Goal: Task Accomplishment & Management: Manage account settings

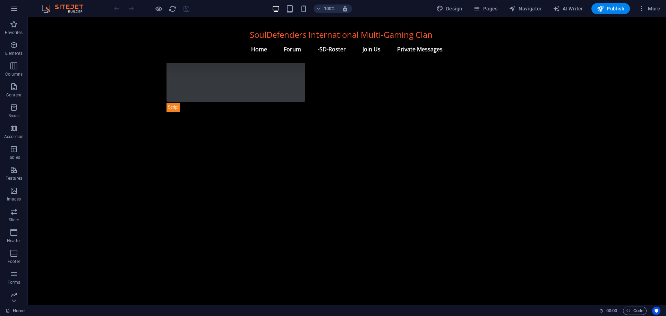
scroll to position [712, 0]
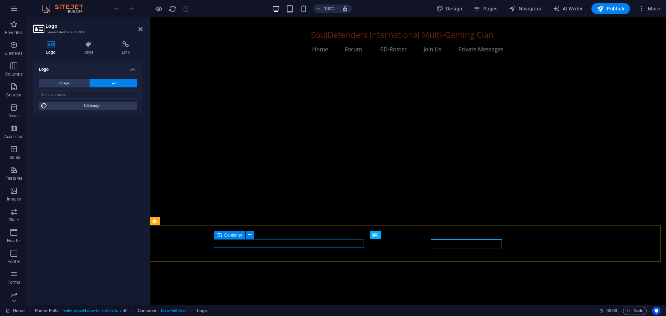
scroll to position [711, 0]
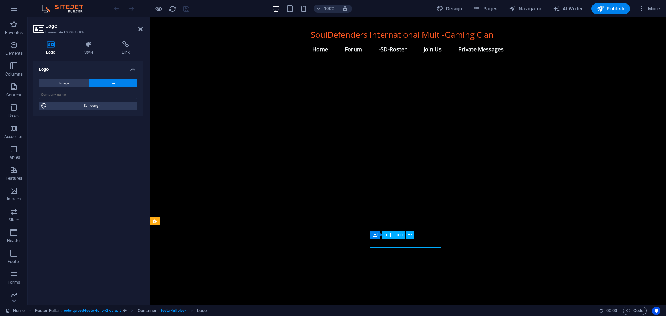
drag, startPoint x: 439, startPoint y: 241, endPoint x: 418, endPoint y: 242, distance: 21.2
drag, startPoint x: 439, startPoint y: 242, endPoint x: 398, endPoint y: 243, distance: 40.9
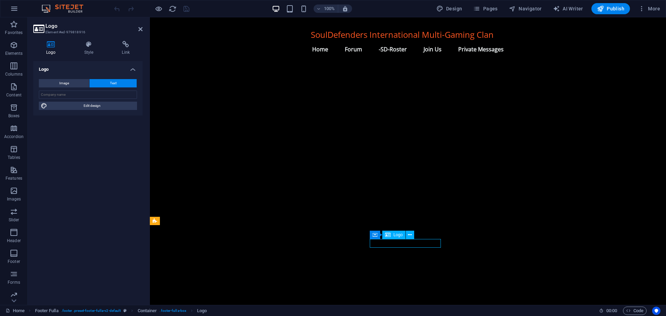
paste input "© Website Created by -SD-[PERSON_NAME]-ACI- 2011"
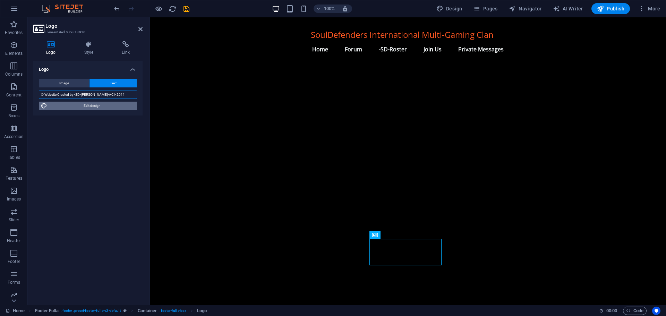
type input "© Website Created by -SD-[PERSON_NAME]-ACI- 2011"
click at [83, 106] on span "Edit design" at bounding box center [92, 106] width 86 height 8
select select "rem"
select select "700"
select select "px"
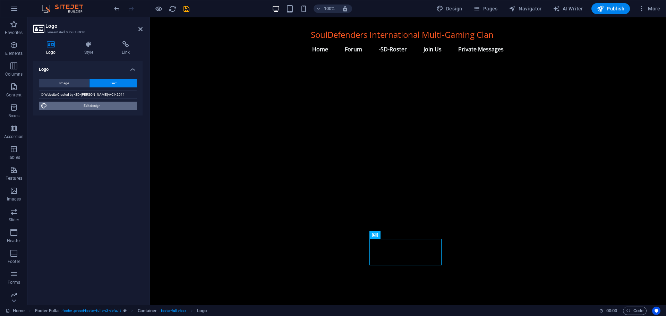
select select "rem"
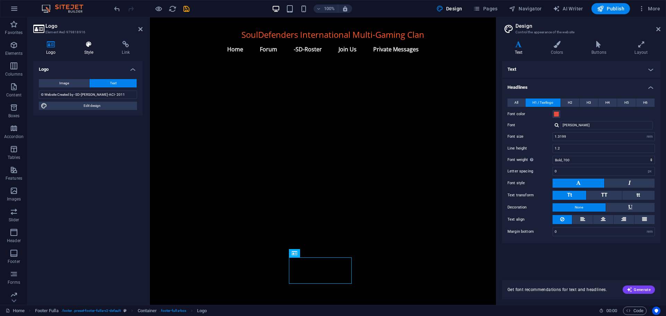
click at [86, 46] on icon at bounding box center [88, 44] width 35 height 7
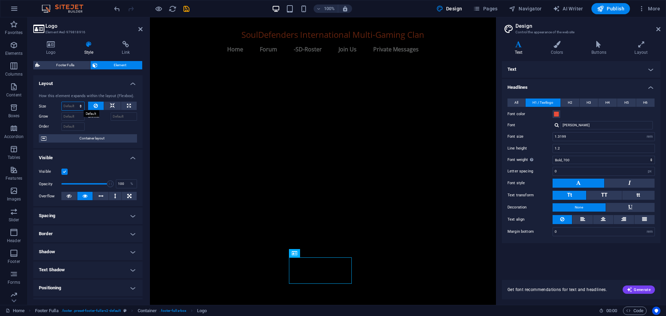
click at [71, 105] on select "Default auto px % 1/1 1/2 1/3 1/4 1/5 1/6 1/7 1/8 1/9 1/10" at bounding box center [73, 106] width 23 height 8
select select "px"
click at [74, 102] on select "Default auto px % 1/1 1/2 1/3 1/4 1/5 1/6 1/7 1/8 1/9 1/10" at bounding box center [73, 106] width 23 height 8
click at [72, 105] on input "100" at bounding box center [73, 106] width 23 height 8
click at [72, 117] on input "Grow" at bounding box center [72, 116] width 23 height 8
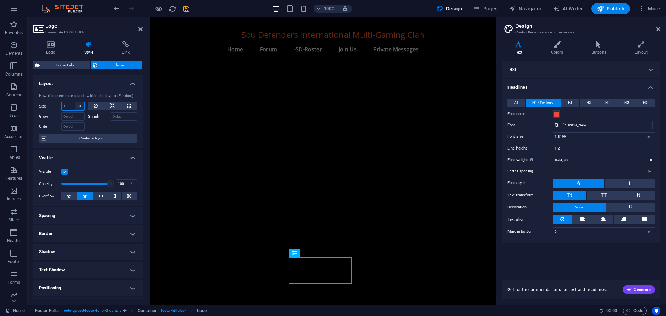
click at [79, 104] on select "Default auto px % 1/1 1/2 1/3 1/4 1/5 1/6 1/7 1/8 1/9 1/10" at bounding box center [80, 106] width 10 height 8
click at [71, 104] on input "100" at bounding box center [73, 106] width 23 height 8
type input "1000"
click at [64, 120] on input "Grow" at bounding box center [72, 116] width 23 height 8
click at [80, 104] on select "Default auto px % 1/1 1/2 1/3 1/4 1/5 1/6 1/7 1/8 1/9 1/10" at bounding box center [80, 106] width 10 height 8
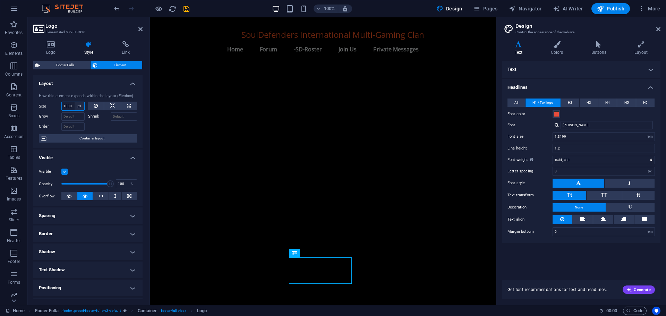
select select "04kqv0p45pk"
click at [75, 102] on select "Default auto px % 1/1 1/2 1/3 1/4 1/5 1/6 1/7 1/8 1/9 1/10" at bounding box center [80, 106] width 10 height 8
select select "DISABLED_OPTION_VALUE"
click at [124, 44] on icon at bounding box center [126, 44] width 34 height 7
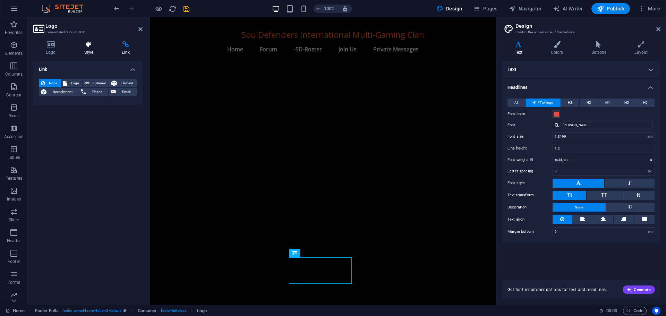
click at [86, 44] on icon at bounding box center [88, 44] width 35 height 7
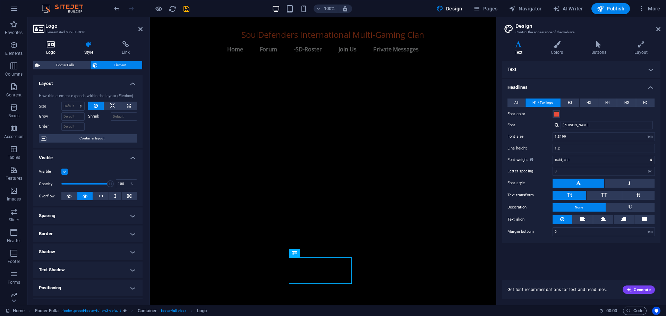
click at [48, 42] on icon at bounding box center [50, 44] width 35 height 7
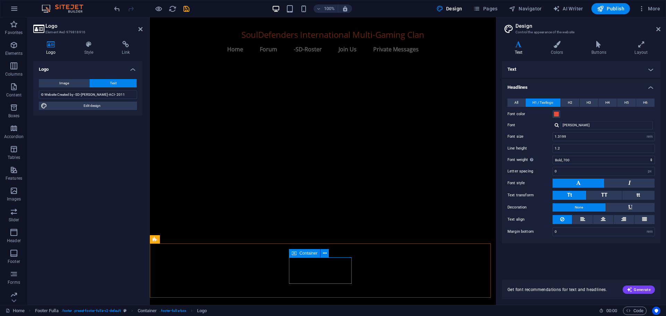
click at [304, 255] on span "Container" at bounding box center [308, 253] width 18 height 4
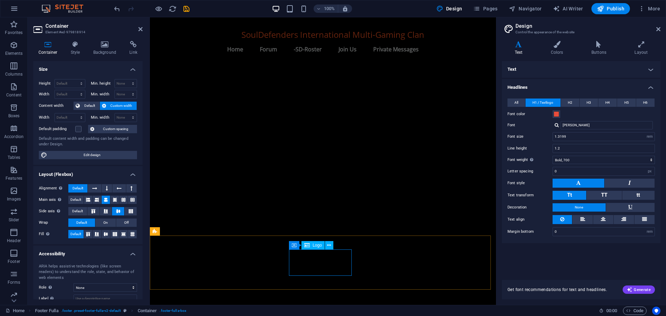
scroll to position [719, 0]
click at [71, 81] on select "Default px rem % vh vw" at bounding box center [70, 83] width 30 height 8
select select "px"
click at [74, 79] on select "Default px rem % vh vw" at bounding box center [70, 83] width 30 height 8
click at [68, 83] on input "76" at bounding box center [70, 83] width 30 height 8
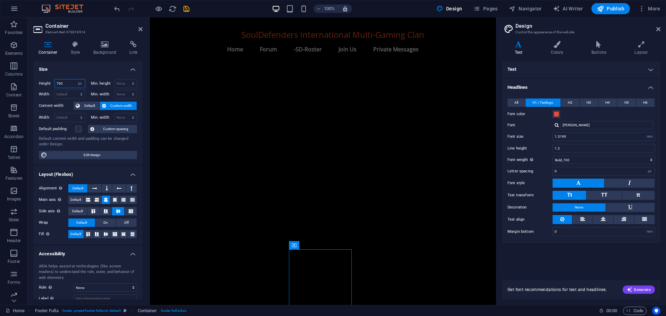
type input "76"
click at [64, 92] on select "Default px rem % em vh vw" at bounding box center [70, 94] width 30 height 8
select select "px"
click at [74, 90] on select "Default px rem % em vh vw" at bounding box center [70, 94] width 30 height 8
click at [67, 94] on input "181" at bounding box center [70, 94] width 30 height 8
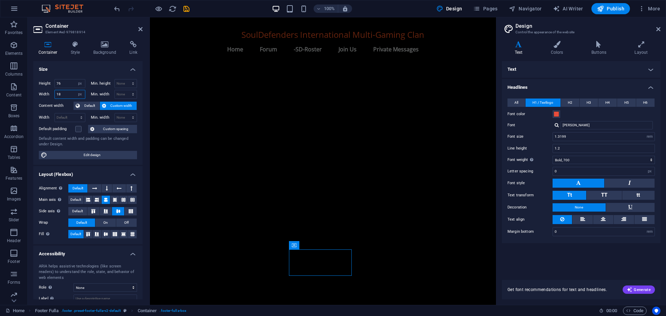
type input "1"
click at [67, 93] on input "200" at bounding box center [70, 94] width 30 height 8
type input "200"
click at [67, 83] on input "76" at bounding box center [70, 83] width 30 height 8
type input "76"
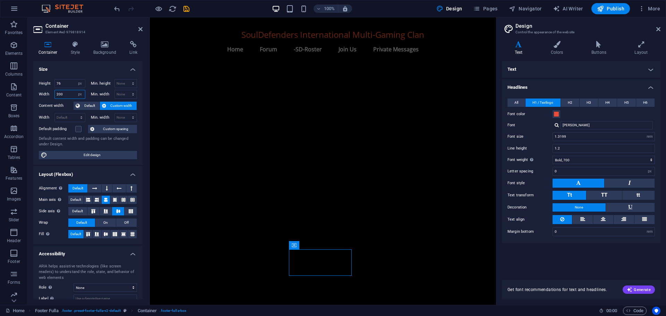
click at [64, 95] on input "200" at bounding box center [70, 94] width 30 height 8
click at [70, 94] on input "2000" at bounding box center [70, 94] width 30 height 8
type input "2000"
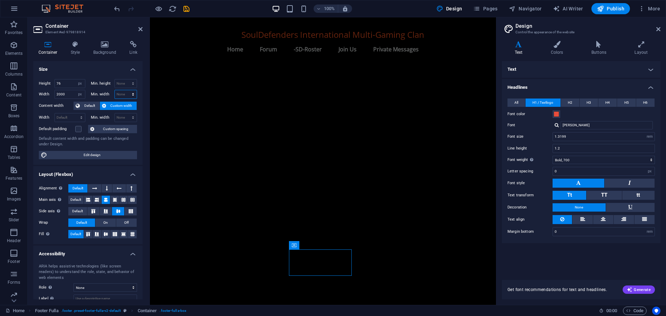
click at [121, 94] on select "None px rem % vh vw" at bounding box center [126, 94] width 22 height 8
select select "px"
click at [126, 90] on select "None px rem % vh vw" at bounding box center [126, 94] width 22 height 8
type input "0"
click at [123, 92] on input "0" at bounding box center [126, 94] width 22 height 8
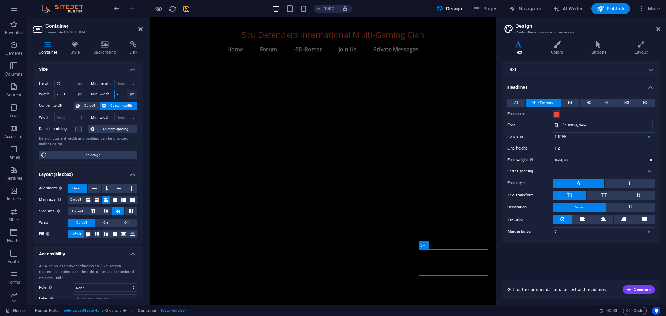
type input "200"
click at [129, 94] on select "None px rem % vh vw" at bounding box center [132, 94] width 10 height 8
select select "koagpnnn3o4"
click at [127, 90] on select "None px rem % vh vw" at bounding box center [132, 94] width 10 height 8
select select "DISABLED_OPTION_VALUE"
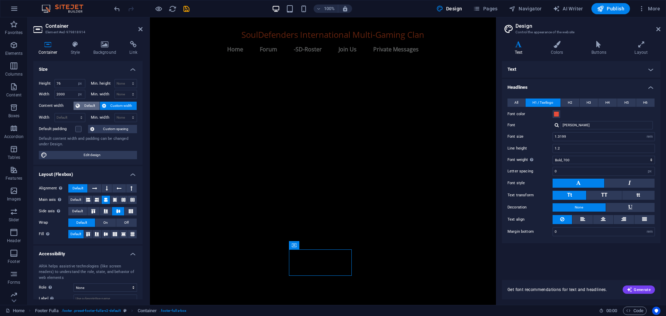
click at [89, 106] on span "Default" at bounding box center [90, 106] width 16 height 8
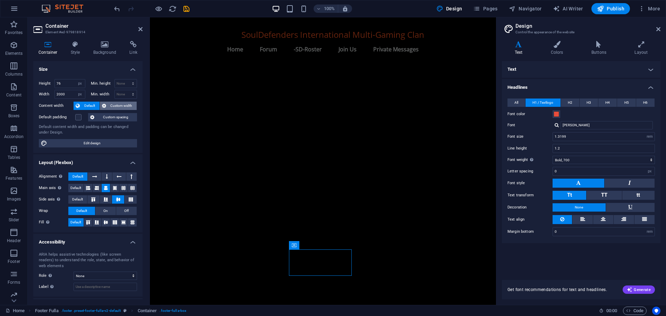
click at [122, 104] on span "Custom width" at bounding box center [121, 106] width 27 height 8
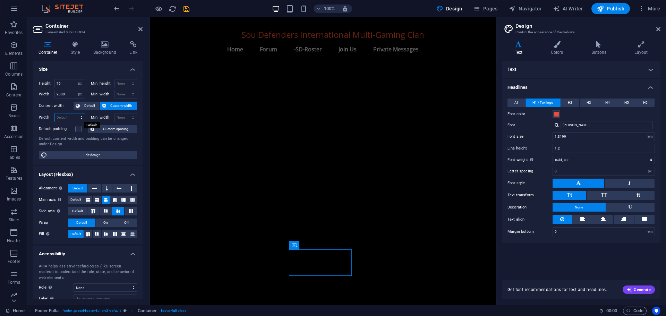
click at [70, 115] on select "Default px rem % em vh vw" at bounding box center [70, 117] width 30 height 8
select select "px"
click at [74, 113] on select "Default px rem % em vh vw" at bounding box center [70, 117] width 30 height 8
click at [64, 114] on input "181" at bounding box center [70, 117] width 30 height 8
click at [68, 116] on input "1810" at bounding box center [70, 117] width 30 height 8
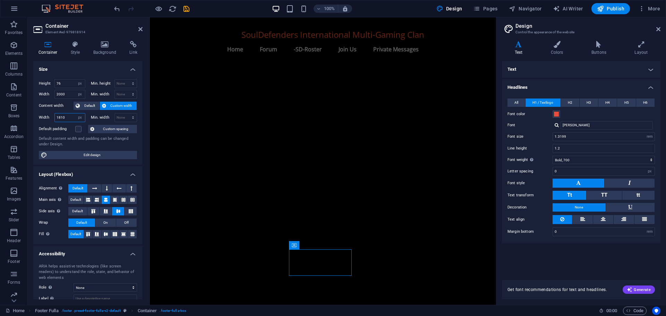
click at [68, 116] on input "1810" at bounding box center [70, 117] width 30 height 8
click at [66, 117] on input "1810" at bounding box center [70, 117] width 30 height 8
type input "1"
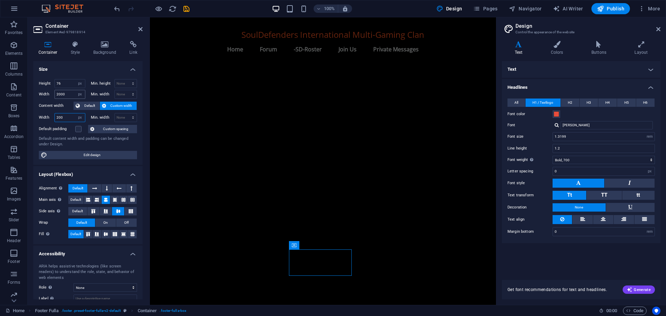
type input "200"
click at [67, 96] on input "2000" at bounding box center [70, 94] width 30 height 8
type input "2"
type input "300"
click at [77, 129] on label at bounding box center [78, 129] width 6 height 6
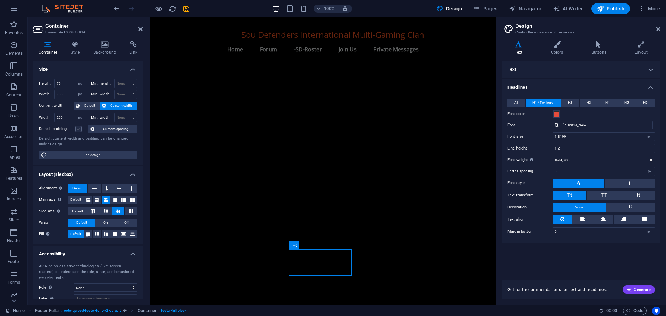
click at [0, 0] on input "Default padding" at bounding box center [0, 0] width 0 height 0
click at [112, 128] on span "Custom spacing" at bounding box center [115, 129] width 38 height 8
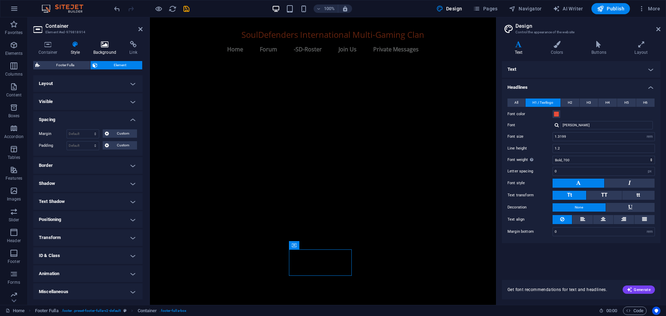
click at [101, 48] on h4 "Background" at bounding box center [106, 48] width 36 height 15
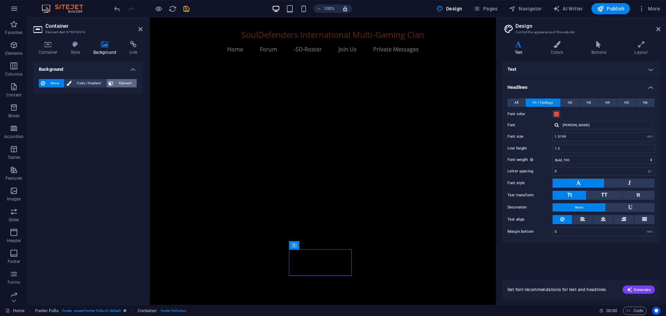
click at [124, 84] on span "Element" at bounding box center [124, 83] width 19 height 8
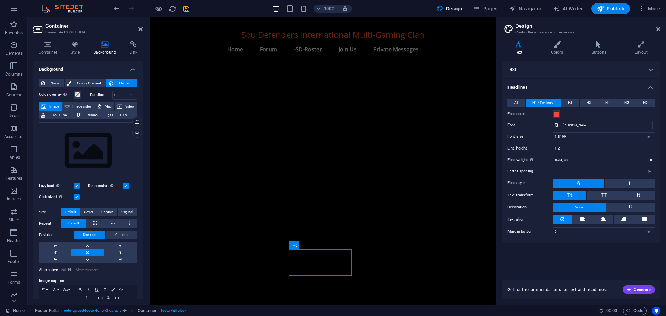
click at [141, 25] on h2 "Container" at bounding box center [93, 26] width 97 height 6
click at [140, 29] on icon at bounding box center [140, 29] width 4 height 6
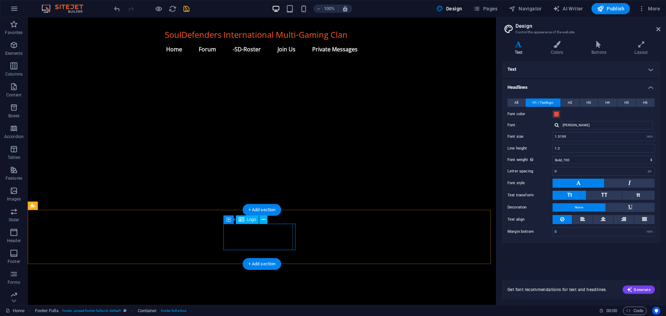
scroll to position [723, 0]
click at [571, 101] on span "H2" at bounding box center [570, 102] width 5 height 8
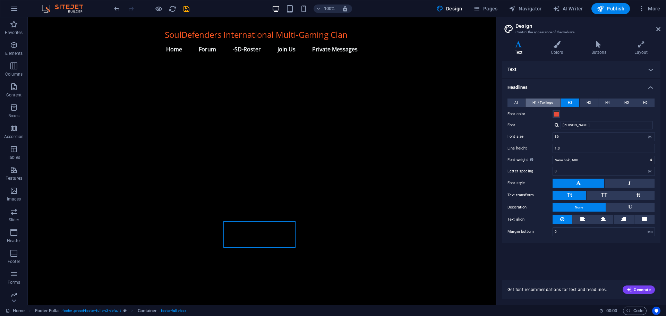
click at [545, 103] on span "H1 / Textlogo" at bounding box center [542, 102] width 21 height 8
click at [588, 102] on span "H3" at bounding box center [588, 102] width 5 height 8
click at [539, 104] on span "H1 / Textlogo" at bounding box center [542, 102] width 21 height 8
click at [555, 46] on icon at bounding box center [557, 44] width 38 height 7
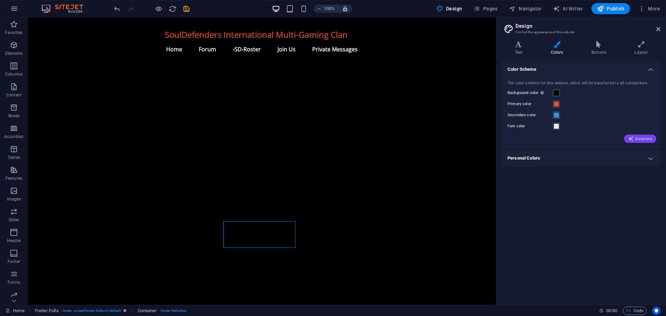
click at [643, 139] on span "Generate" at bounding box center [640, 139] width 24 height 6
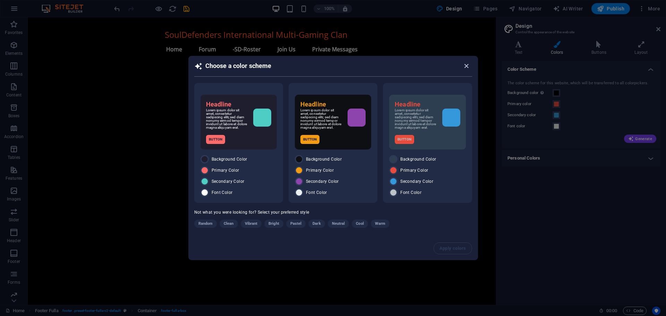
click at [466, 64] on icon "button" at bounding box center [466, 66] width 8 height 8
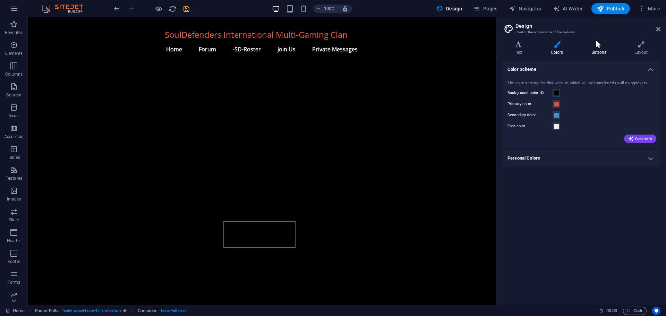
click at [599, 49] on h4 "Buttons" at bounding box center [599, 48] width 43 height 15
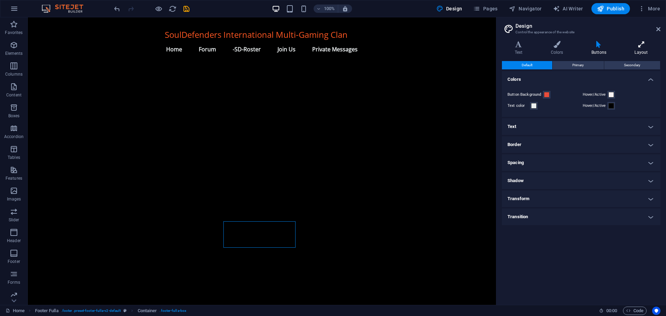
click at [643, 46] on icon at bounding box center [641, 44] width 38 height 7
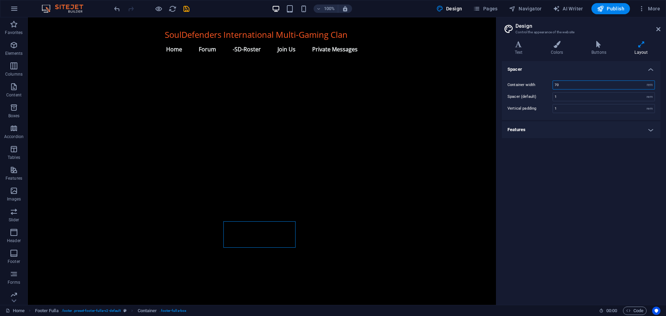
click at [562, 86] on input "70" at bounding box center [604, 85] width 102 height 8
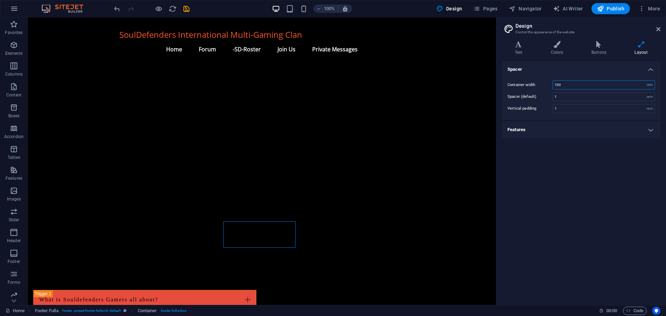
click at [562, 86] on input "700" at bounding box center [604, 85] width 102 height 8
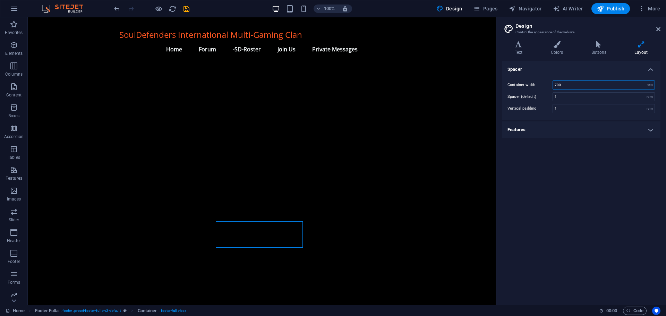
type input "70"
click at [562, 86] on input "70" at bounding box center [604, 85] width 102 height 8
click at [660, 29] on icon at bounding box center [658, 29] width 4 height 6
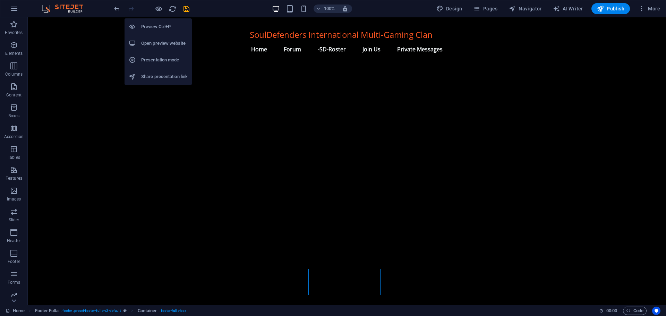
click at [159, 28] on h6 "Preview Ctrl+P" at bounding box center [164, 27] width 46 height 8
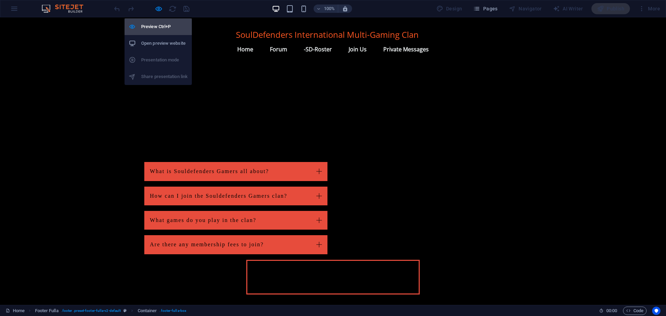
scroll to position [474, 0]
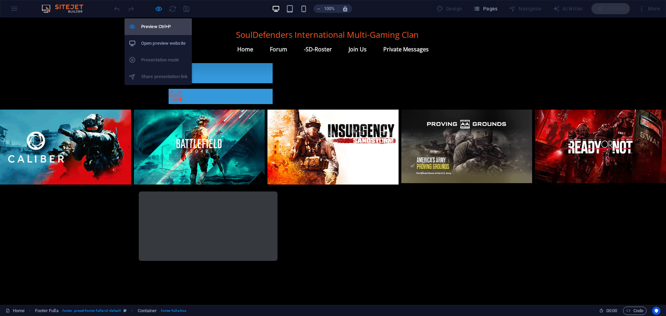
click at [159, 27] on h6 "Preview Ctrl+P" at bounding box center [164, 27] width 46 height 8
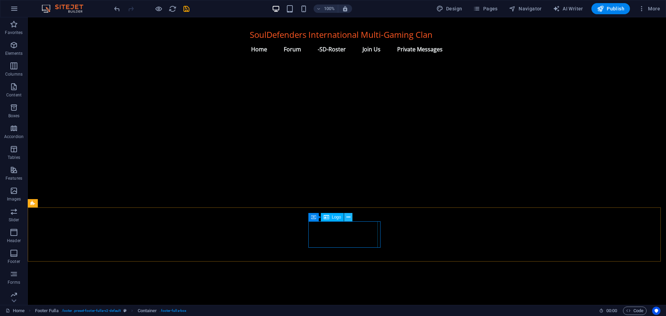
click at [347, 218] on icon at bounding box center [348, 217] width 4 height 7
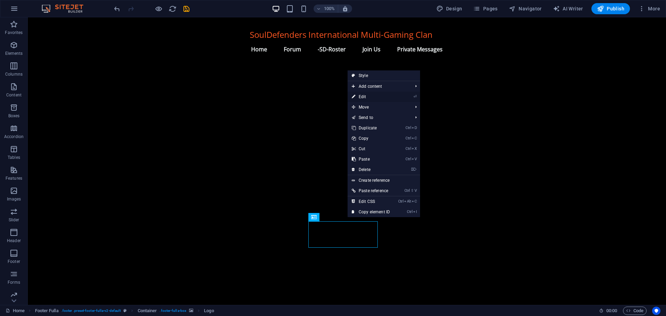
click at [371, 97] on link "⏎ Edit" at bounding box center [370, 97] width 46 height 10
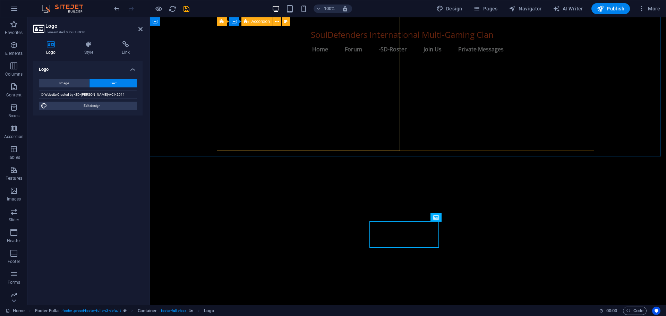
scroll to position [729, 0]
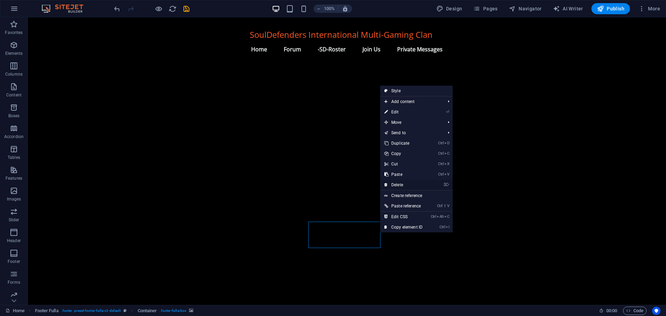
click at [400, 181] on link "⌦ Delete" at bounding box center [403, 185] width 46 height 10
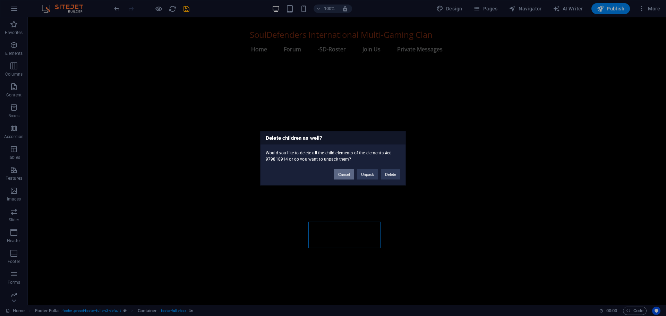
click at [342, 172] on button "Cancel" at bounding box center [344, 174] width 20 height 10
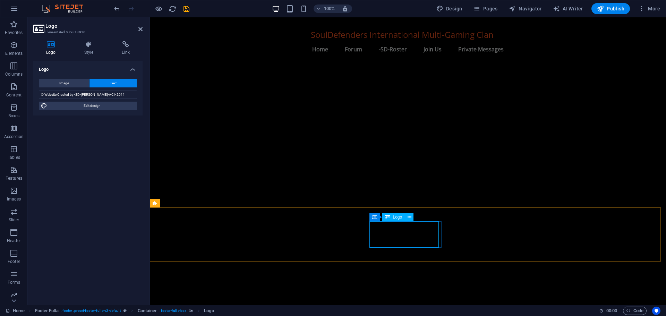
click at [390, 219] on icon at bounding box center [388, 217] width 6 height 8
click at [374, 218] on icon at bounding box center [374, 217] width 5 height 8
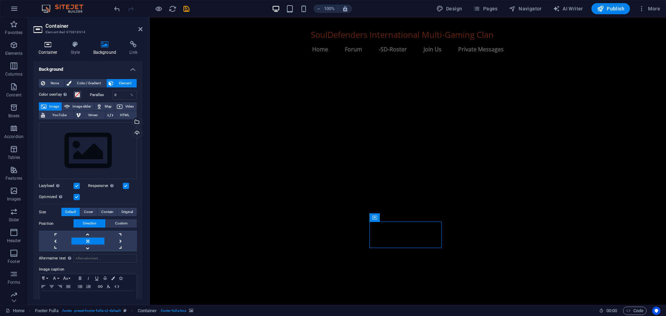
click at [49, 47] on icon at bounding box center [47, 44] width 29 height 7
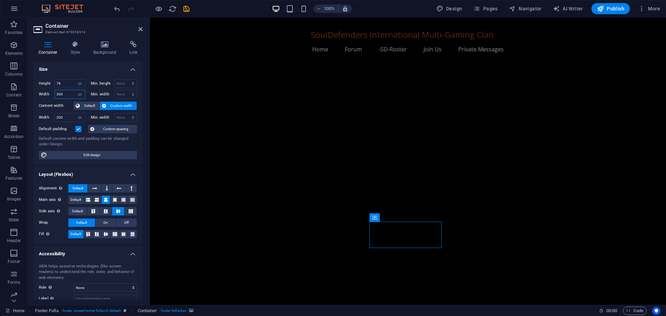
click at [67, 93] on input "300" at bounding box center [70, 94] width 30 height 8
click at [67, 93] on input "3000" at bounding box center [70, 94] width 30 height 8
click at [66, 95] on input "3000" at bounding box center [70, 94] width 30 height 8
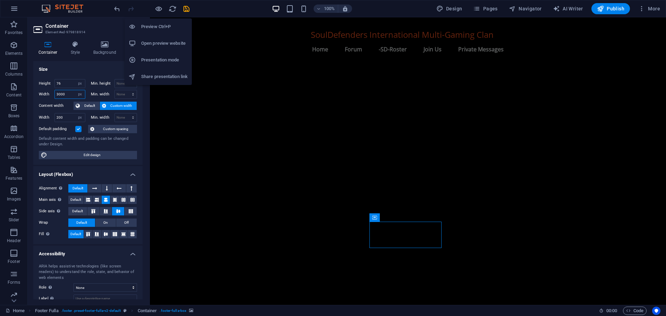
type input "3000"
click at [152, 27] on h6 "Preview Ctrl+P" at bounding box center [164, 27] width 46 height 8
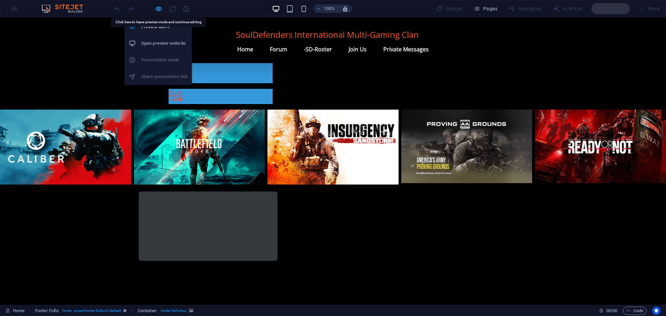
click at [159, 7] on icon "button" at bounding box center [159, 9] width 8 height 8
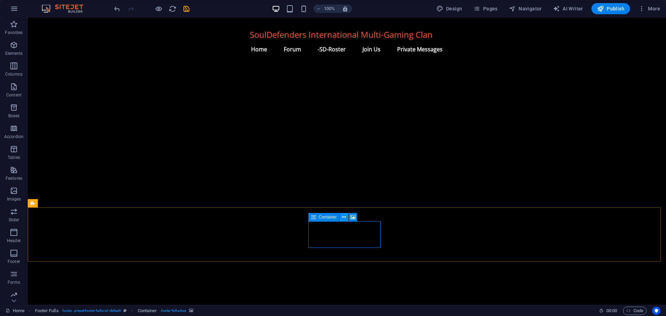
click at [344, 217] on icon at bounding box center [344, 217] width 4 height 7
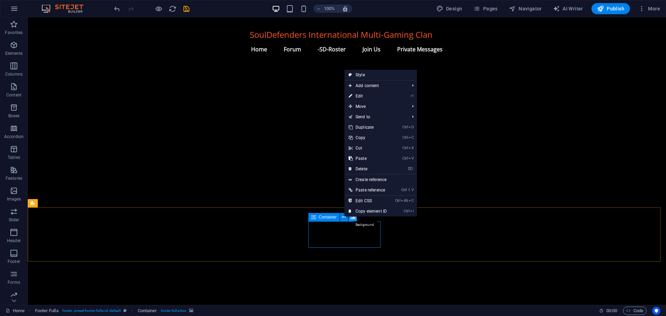
click at [352, 217] on icon at bounding box center [352, 217] width 5 height 7
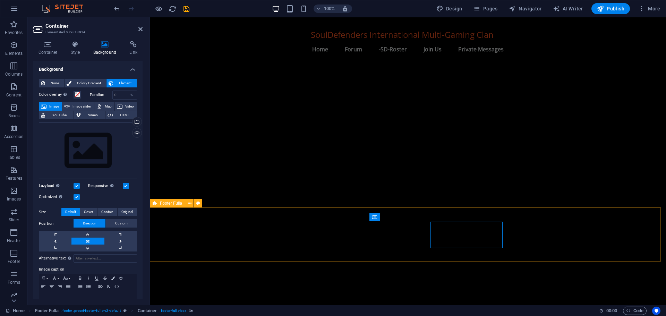
scroll to position [729, 0]
click at [404, 217] on icon at bounding box center [405, 217] width 4 height 7
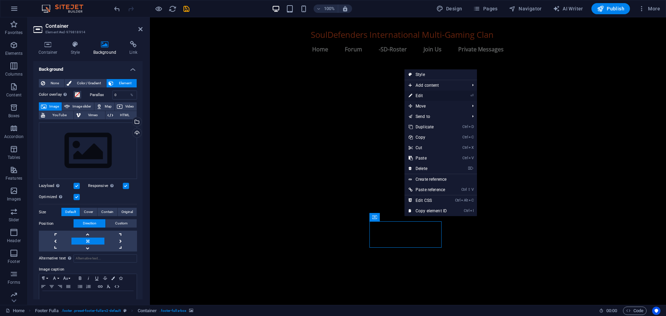
drag, startPoint x: 422, startPoint y: 98, endPoint x: 272, endPoint y: 81, distance: 151.1
click at [422, 98] on link "⏎ Edit" at bounding box center [427, 95] width 46 height 10
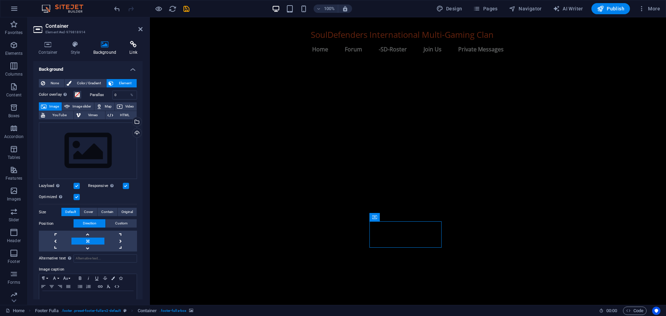
click at [131, 45] on icon at bounding box center [133, 44] width 18 height 7
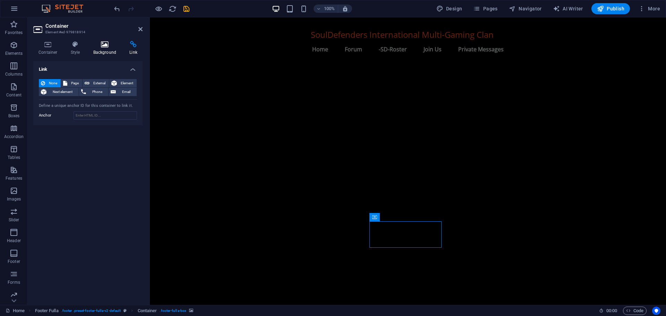
click at [102, 46] on icon at bounding box center [105, 44] width 34 height 7
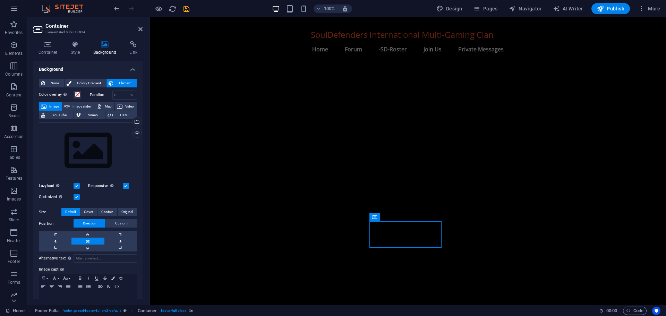
scroll to position [18, 0]
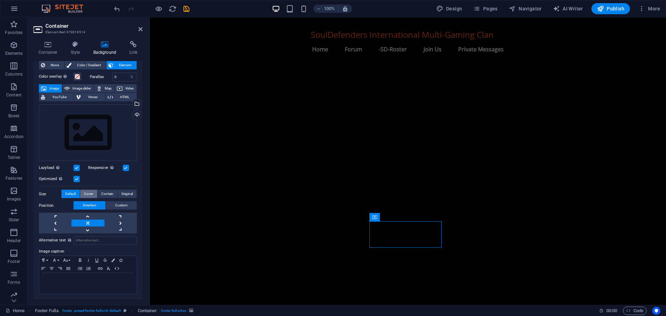
click at [91, 192] on span "Cover" at bounding box center [88, 194] width 9 height 8
click at [104, 192] on span "Contain" at bounding box center [107, 194] width 12 height 8
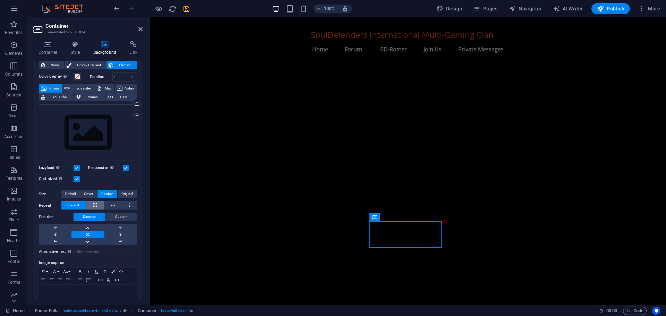
click at [91, 203] on button at bounding box center [95, 205] width 18 height 8
click at [65, 192] on span "Default" at bounding box center [70, 194] width 11 height 8
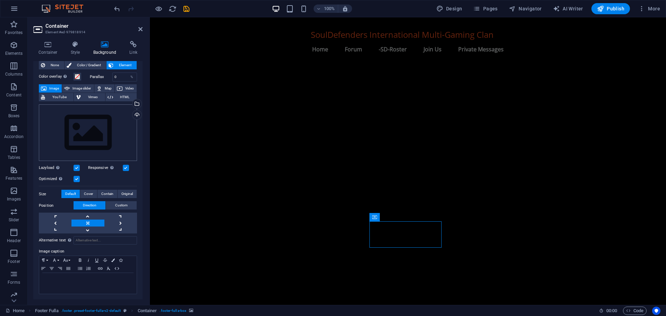
scroll to position [0, 0]
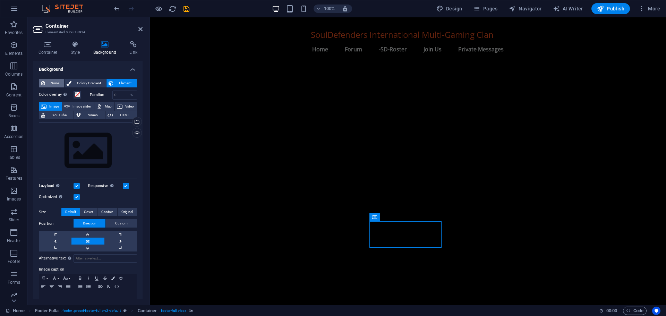
click at [50, 81] on span "None" at bounding box center [54, 83] width 15 height 8
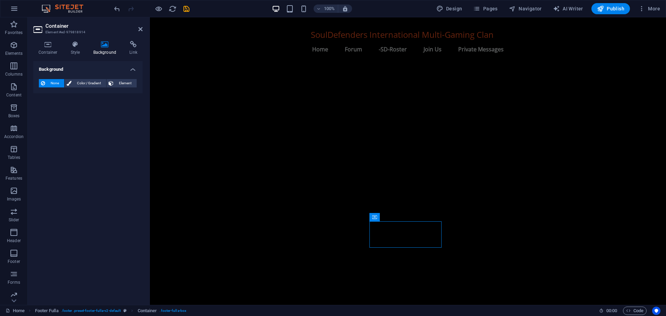
click at [50, 81] on span "None" at bounding box center [54, 83] width 15 height 8
click at [84, 81] on span "Color / Gradient" at bounding box center [89, 83] width 31 height 8
click at [119, 81] on span "Element" at bounding box center [124, 83] width 19 height 8
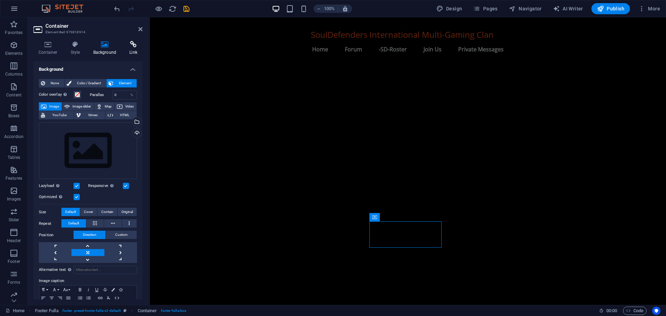
click at [133, 44] on icon at bounding box center [133, 44] width 18 height 7
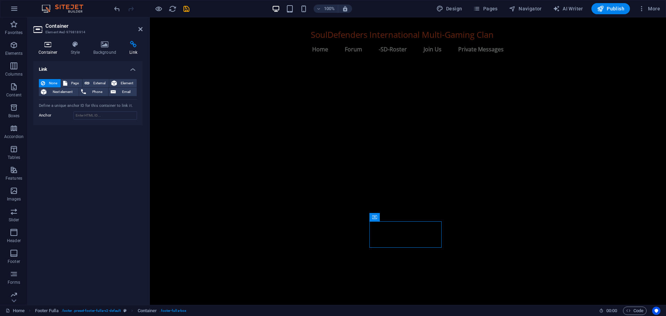
click at [46, 48] on h4 "Container" at bounding box center [49, 48] width 32 height 15
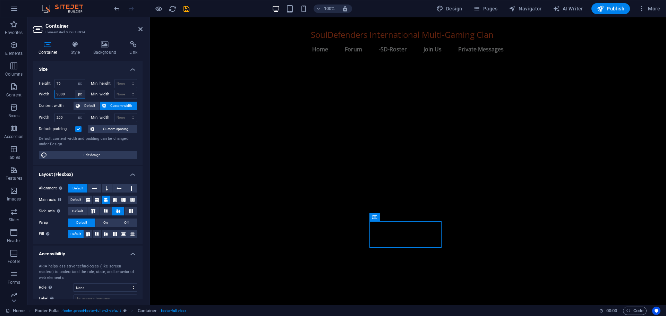
click at [80, 95] on select "Default px rem % em vh vw" at bounding box center [80, 94] width 10 height 8
select select "default"
click at [75, 90] on select "Default px rem % em vh vw" at bounding box center [80, 94] width 10 height 8
click at [70, 93] on select "Default px rem % em vh vw" at bounding box center [70, 94] width 30 height 8
select select "%"
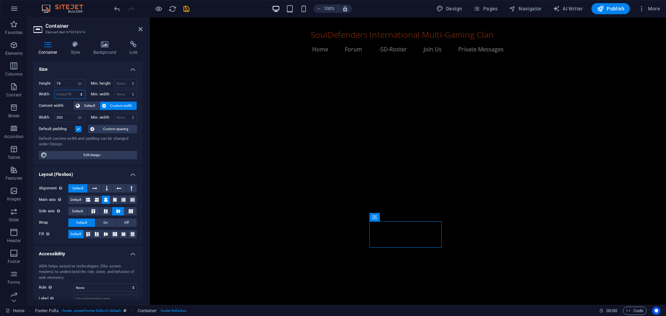
click at [74, 90] on select "Default px rem % em vh vw" at bounding box center [70, 94] width 30 height 8
click at [66, 93] on input "18.57" at bounding box center [70, 94] width 30 height 8
click at [60, 94] on input "18.57" at bounding box center [70, 94] width 30 height 8
click at [59, 93] on input "0.57" at bounding box center [70, 94] width 30 height 8
click at [55, 93] on input "0.57" at bounding box center [70, 94] width 30 height 8
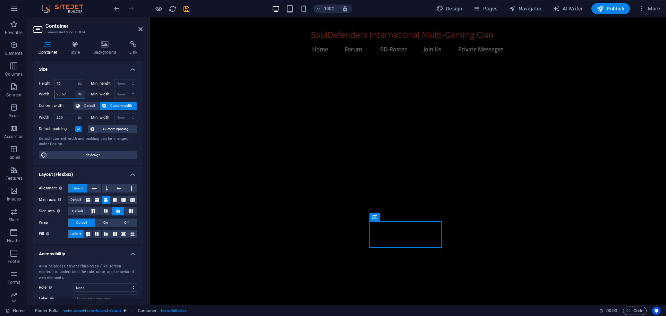
type input "30.57"
click at [80, 92] on select "Default px rem % em vh vw" at bounding box center [80, 94] width 10 height 8
select select "px"
click at [75, 90] on select "Default px rem % em vh vw" at bounding box center [80, 94] width 10 height 8
click at [64, 92] on input "208" at bounding box center [70, 94] width 30 height 8
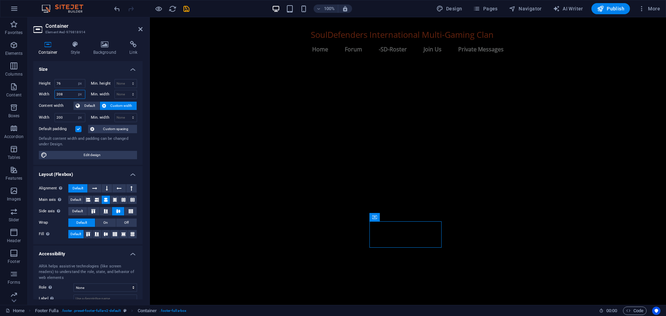
click at [58, 92] on input "208" at bounding box center [70, 94] width 30 height 8
type input "8"
type input "1000"
click at [81, 92] on select "Default px rem % em vh vw" at bounding box center [80, 94] width 10 height 8
select select "default"
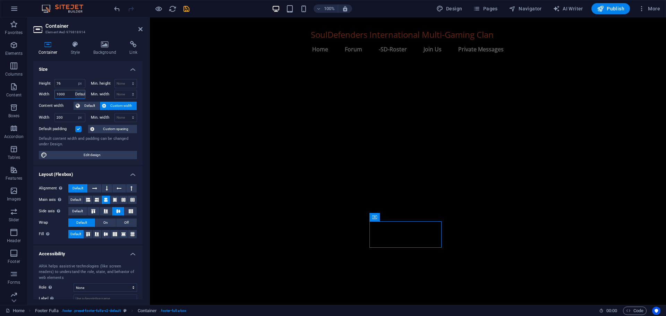
click at [75, 90] on select "Default px rem % em vh vw" at bounding box center [80, 94] width 10 height 8
select select "DISABLED_OPTION_VALUE"
click at [37, 28] on icon at bounding box center [38, 29] width 10 height 11
click at [139, 28] on icon at bounding box center [140, 29] width 4 height 6
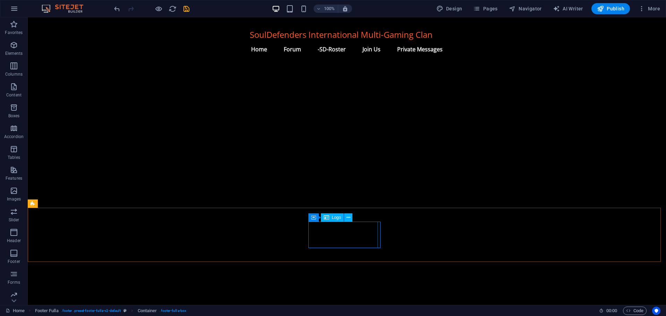
click at [330, 218] on div "Logo" at bounding box center [332, 217] width 23 height 8
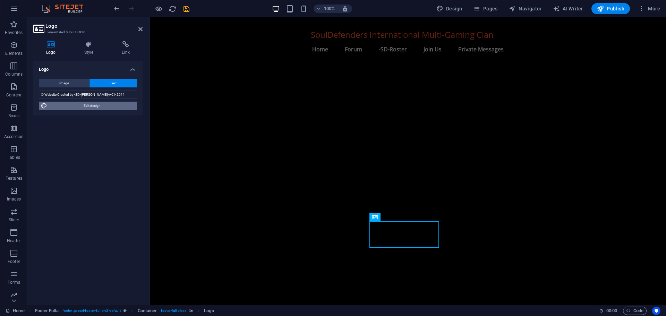
click at [97, 106] on span "Edit design" at bounding box center [92, 106] width 86 height 8
select select "rem"
select select "700"
select select "px"
select select "rem"
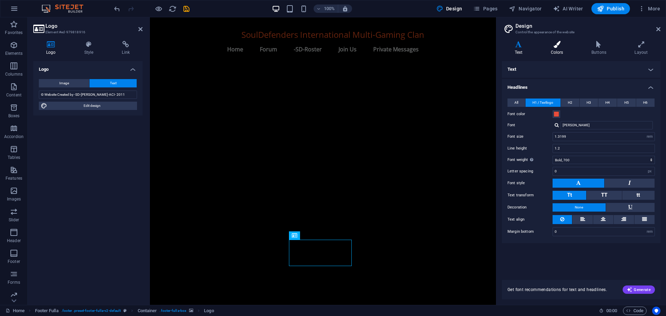
click at [554, 45] on icon at bounding box center [557, 44] width 38 height 7
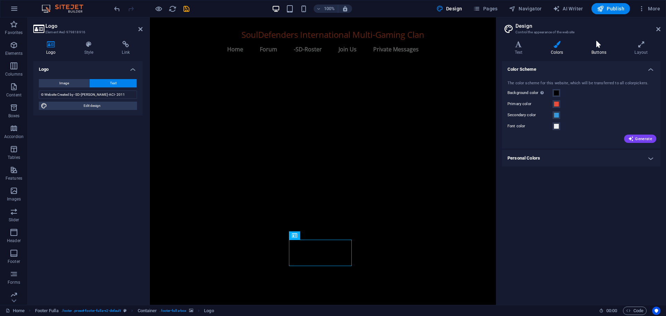
click at [599, 47] on icon at bounding box center [598, 44] width 40 height 7
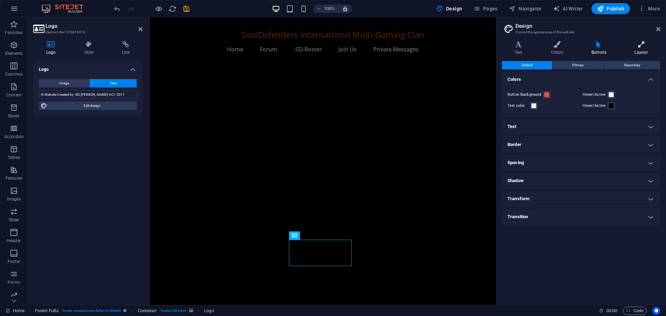
click at [640, 51] on h4 "Layout" at bounding box center [641, 48] width 38 height 15
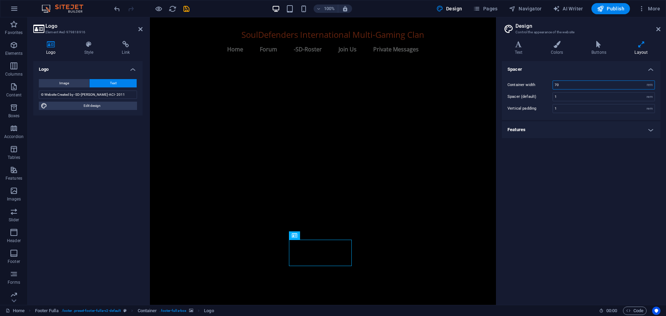
click at [567, 85] on input "70" at bounding box center [604, 85] width 102 height 8
type input "7"
click at [114, 10] on icon "undo" at bounding box center [117, 9] width 8 height 8
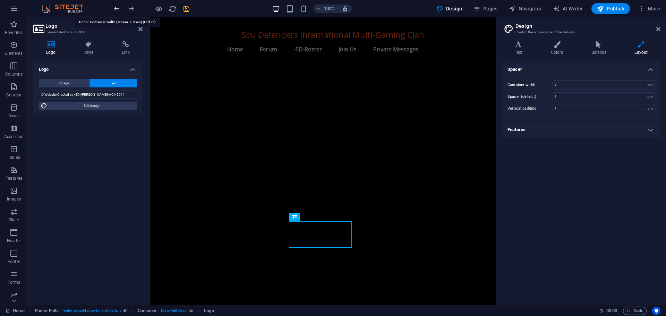
type input "70"
click at [114, 10] on icon "undo" at bounding box center [117, 9] width 8 height 8
click at [133, 8] on icon "redo" at bounding box center [131, 9] width 8 height 8
click at [313, 217] on span "Logo" at bounding box center [316, 217] width 9 height 4
click at [314, 217] on span "Logo" at bounding box center [316, 217] width 9 height 4
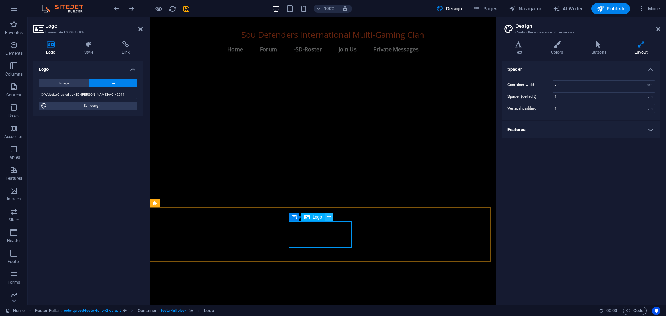
click at [330, 217] on icon at bounding box center [329, 217] width 4 height 7
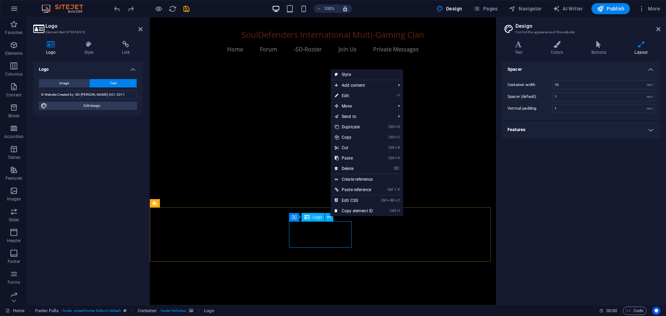
click at [318, 217] on span "Logo" at bounding box center [316, 217] width 9 height 4
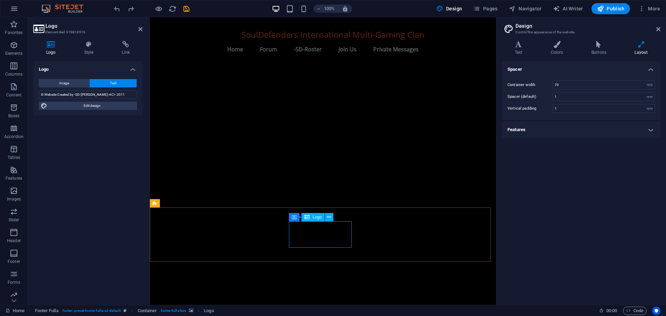
click at [318, 217] on span "Logo" at bounding box center [316, 217] width 9 height 4
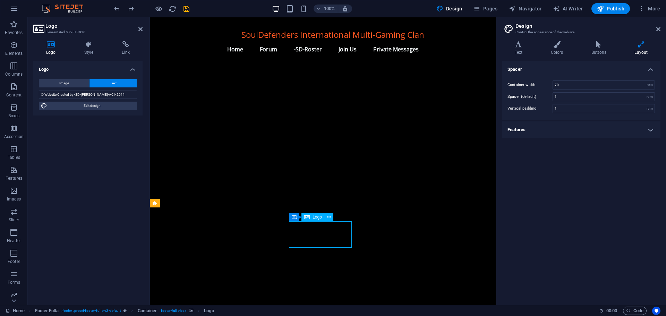
drag, startPoint x: 322, startPoint y: 242, endPoint x: 304, endPoint y: 242, distance: 18.0
drag, startPoint x: 324, startPoint y: 242, endPoint x: 301, endPoint y: 227, distance: 27.4
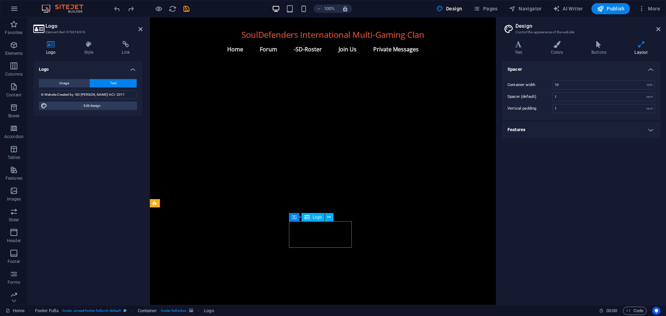
click at [294, 217] on icon at bounding box center [294, 217] width 5 height 8
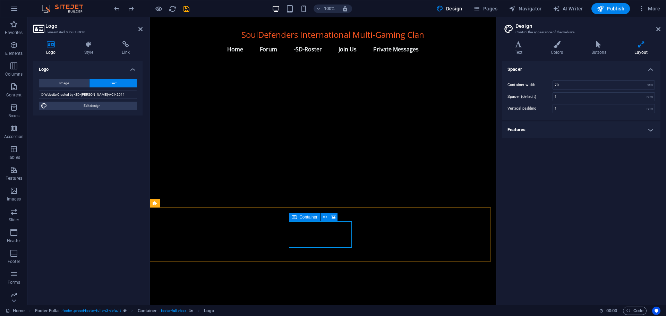
select select "px"
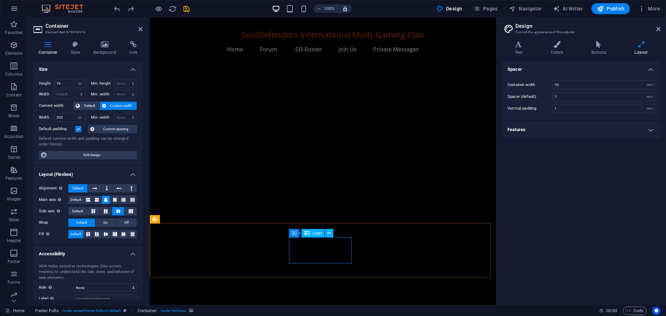
scroll to position [723, 0]
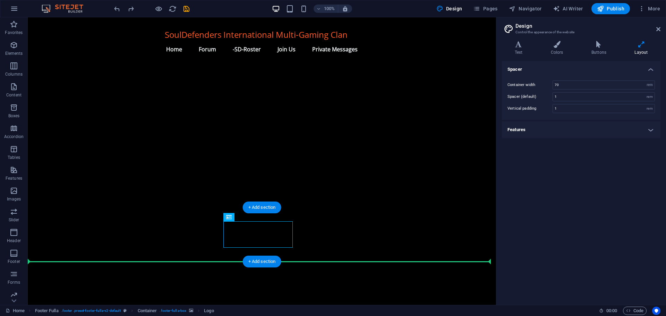
drag, startPoint x: 204, startPoint y: 256, endPoint x: 294, endPoint y: 245, distance: 90.5
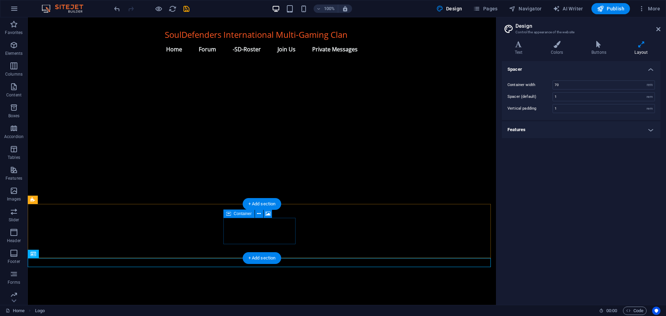
scroll to position [732, 0]
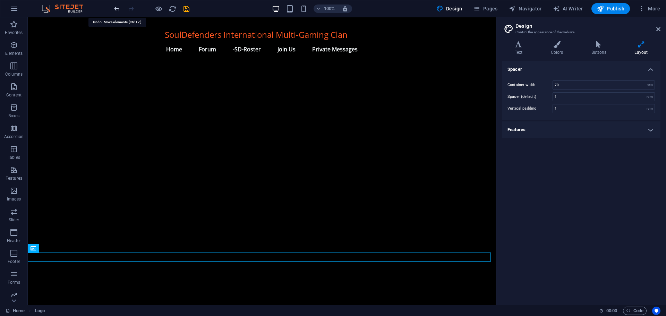
click at [117, 6] on icon "undo" at bounding box center [117, 9] width 8 height 8
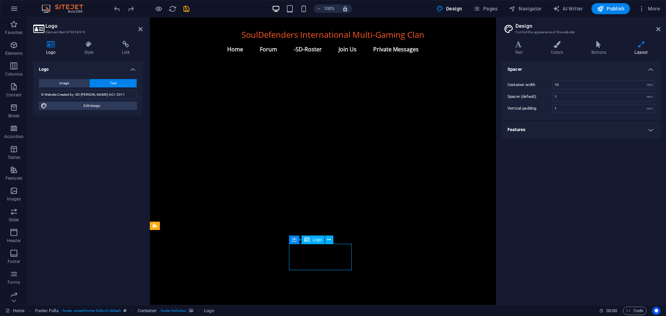
scroll to position [747, 0]
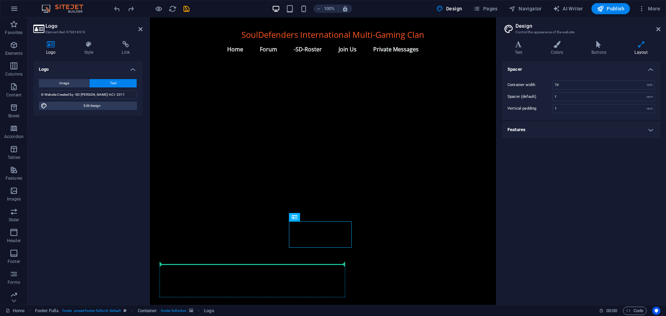
drag, startPoint x: 322, startPoint y: 267, endPoint x: 282, endPoint y: 265, distance: 40.3
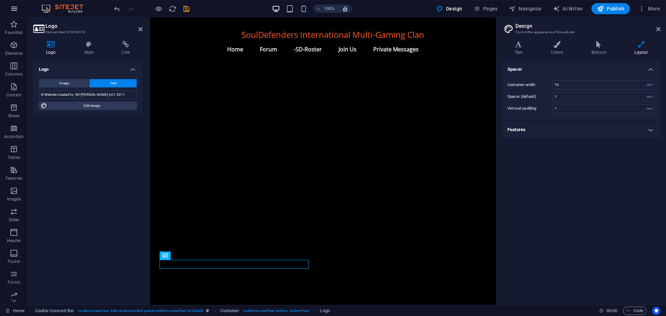
click at [15, 6] on icon "button" at bounding box center [14, 9] width 8 height 8
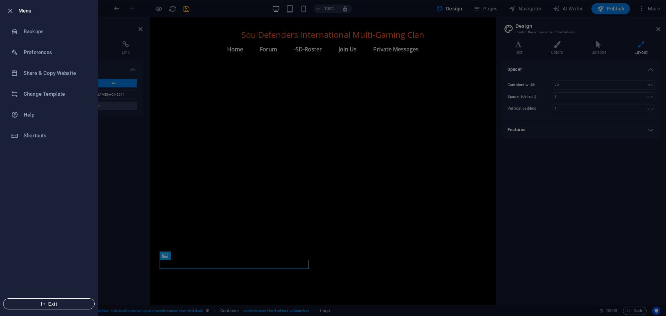
click at [41, 303] on icon "button" at bounding box center [43, 303] width 5 height 5
